Goal: Task Accomplishment & Management: Manage account settings

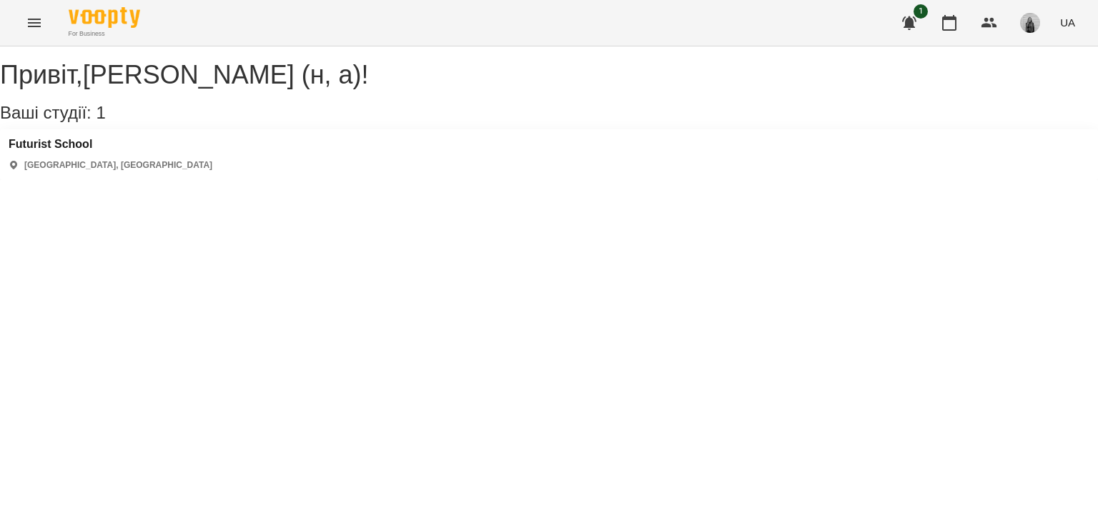
click at [29, 23] on icon "Menu" at bounding box center [34, 23] width 13 height 9
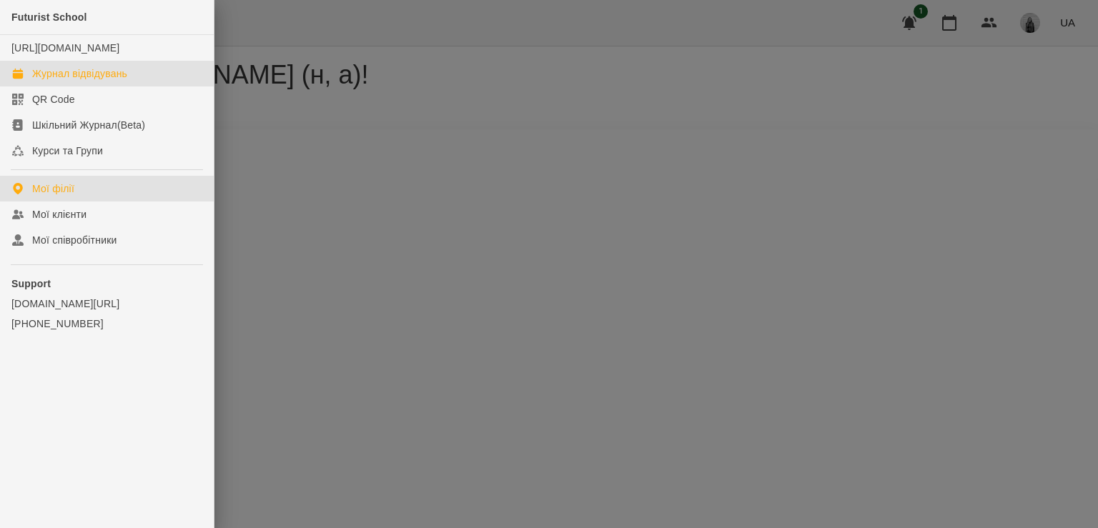
click at [43, 81] on div "Журнал відвідувань" at bounding box center [79, 73] width 95 height 14
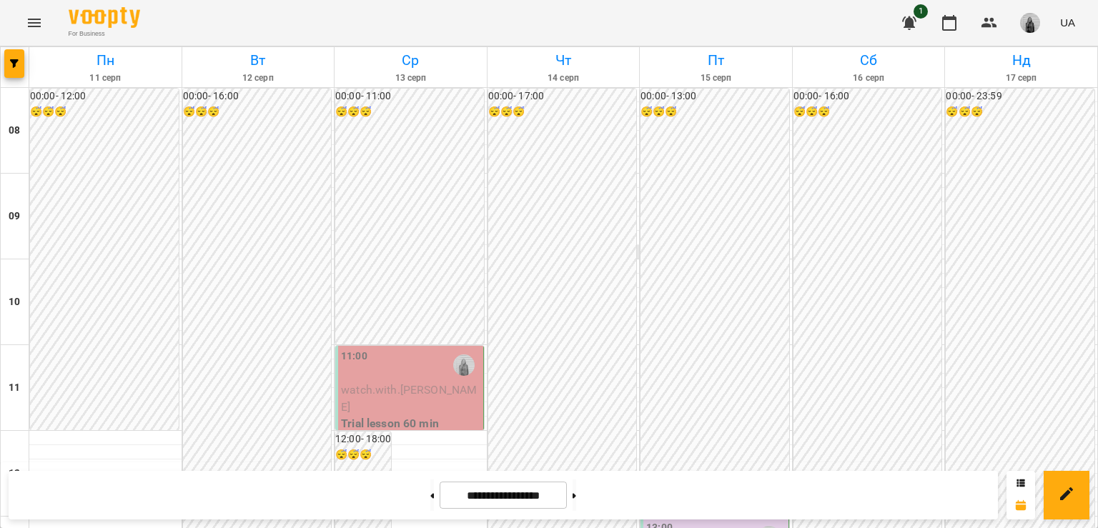
scroll to position [572, 0]
click at [1024, 21] on img "button" at bounding box center [1030, 23] width 20 height 20
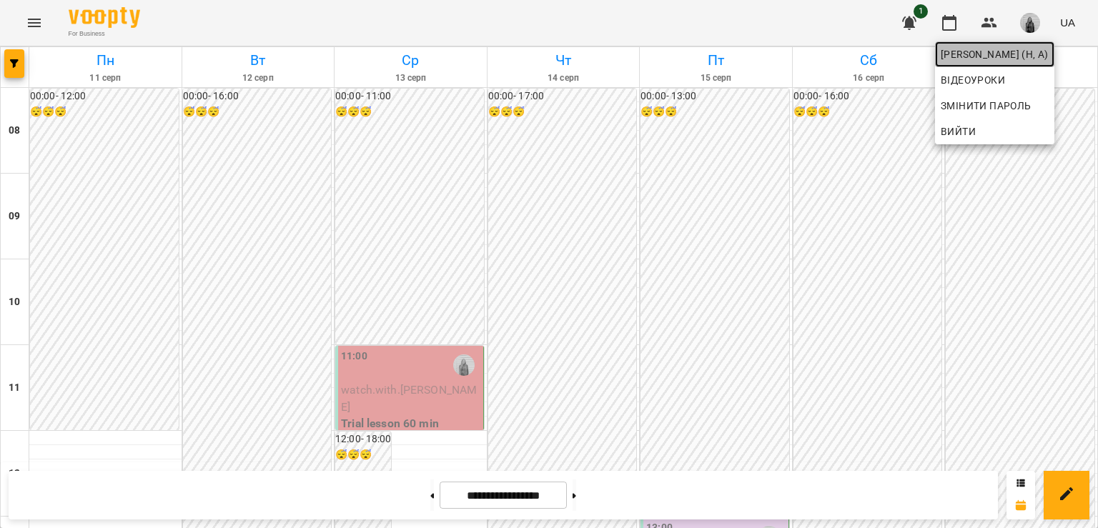
click at [987, 54] on span "[PERSON_NAME] (н, а)" at bounding box center [995, 54] width 108 height 17
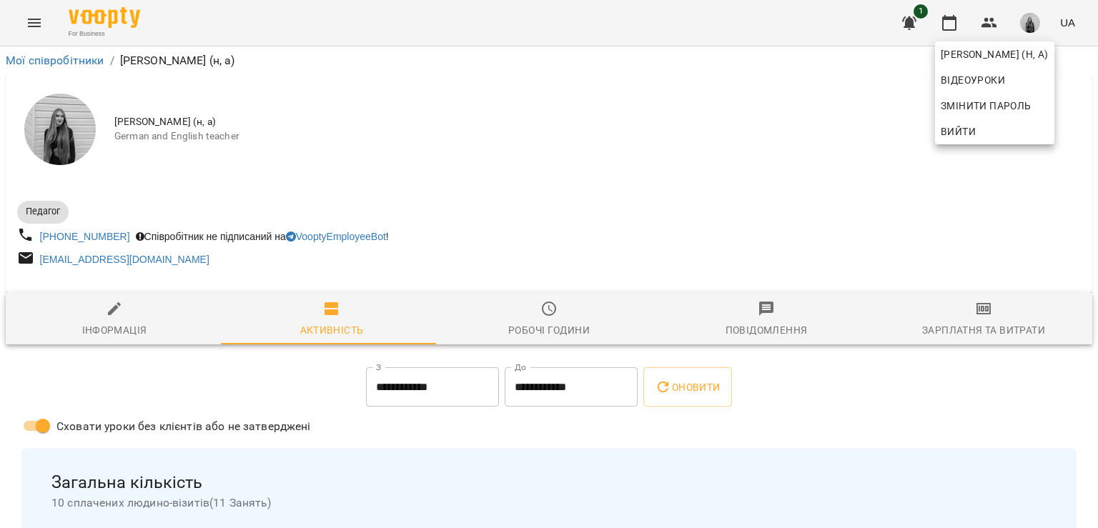
click at [543, 325] on div at bounding box center [549, 264] width 1098 height 528
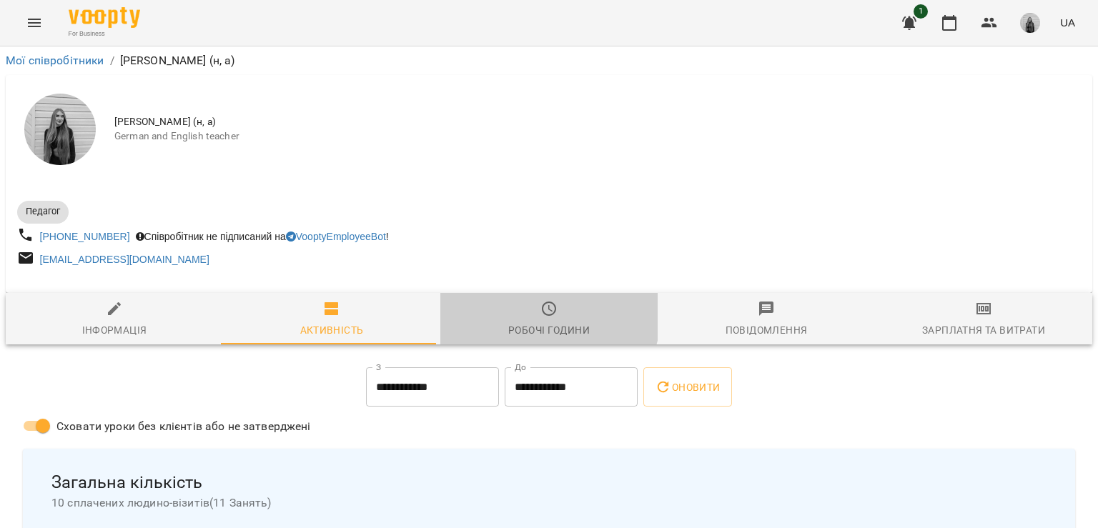
click at [541, 313] on icon "button" at bounding box center [549, 308] width 17 height 17
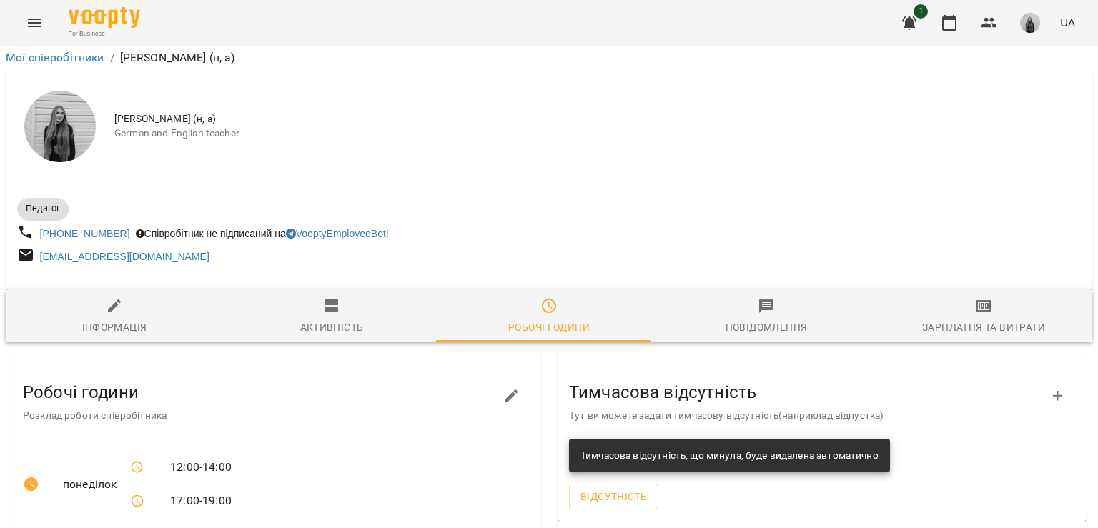
scroll to position [532, 0]
